Goal: Information Seeking & Learning: Learn about a topic

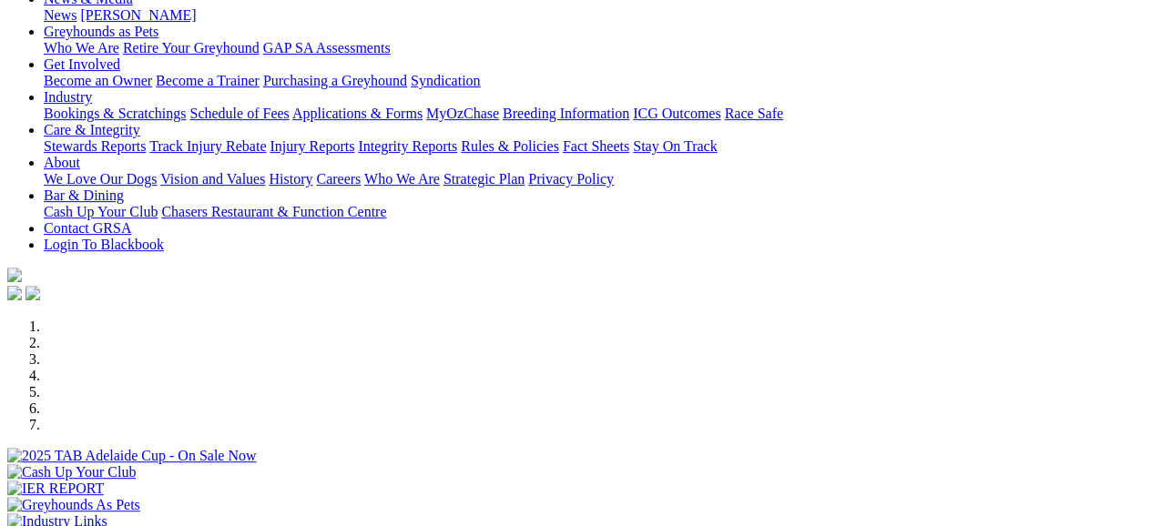
scroll to position [364, 0]
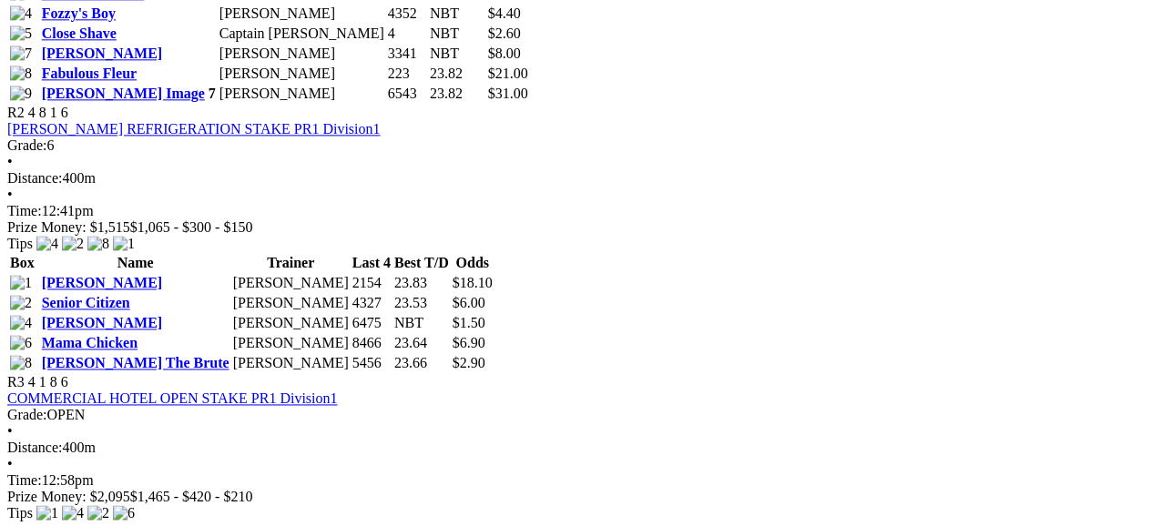
scroll to position [1184, 0]
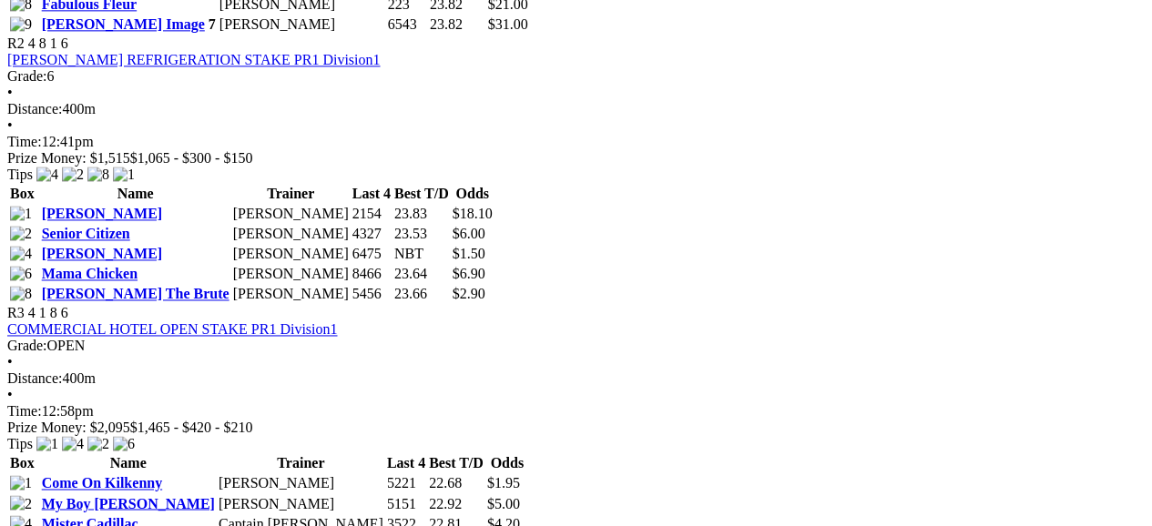
scroll to position [1184, 0]
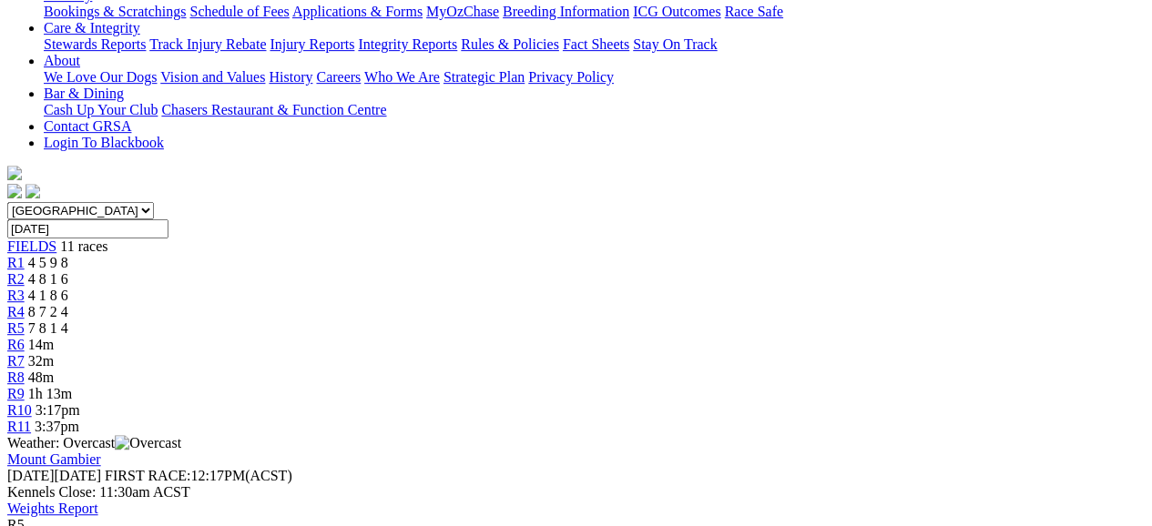
scroll to position [364, 0]
